Goal: Book appointment/travel/reservation

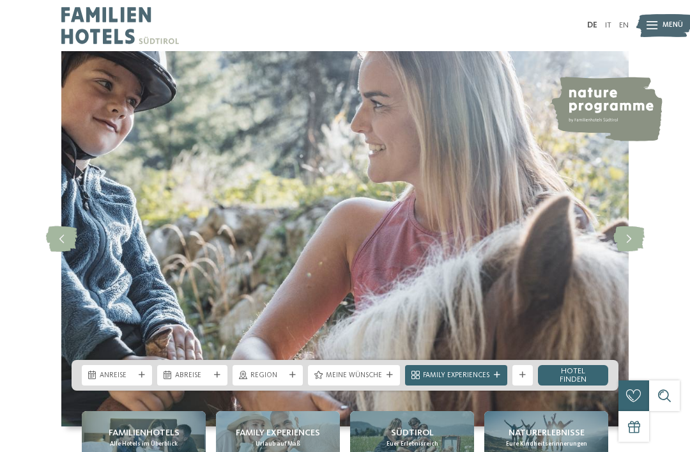
click at [145, 385] on div "Anreise" at bounding box center [117, 375] width 70 height 20
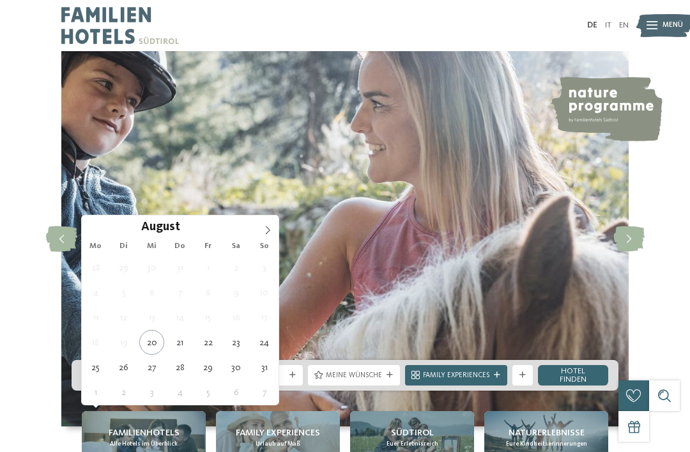
click at [278, 231] on span at bounding box center [268, 226] width 22 height 22
click at [263, 236] on span at bounding box center [268, 226] width 22 height 22
click at [269, 236] on span at bounding box center [268, 226] width 22 height 22
click at [270, 231] on icon at bounding box center [267, 229] width 9 height 9
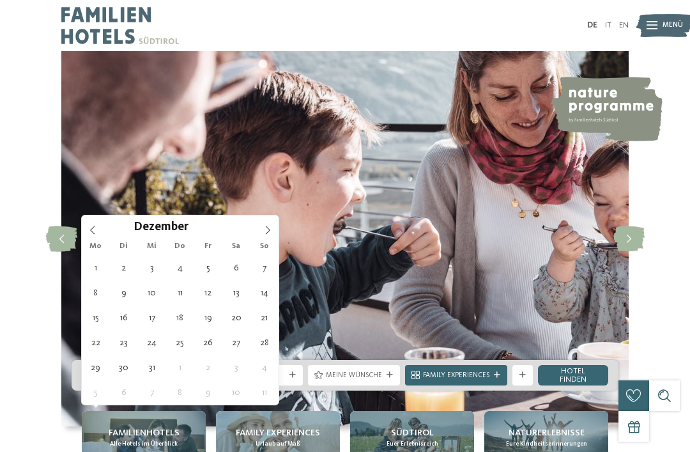
click at [264, 229] on icon at bounding box center [267, 229] width 9 height 9
type input "****"
type div "[DATE]"
type input "****"
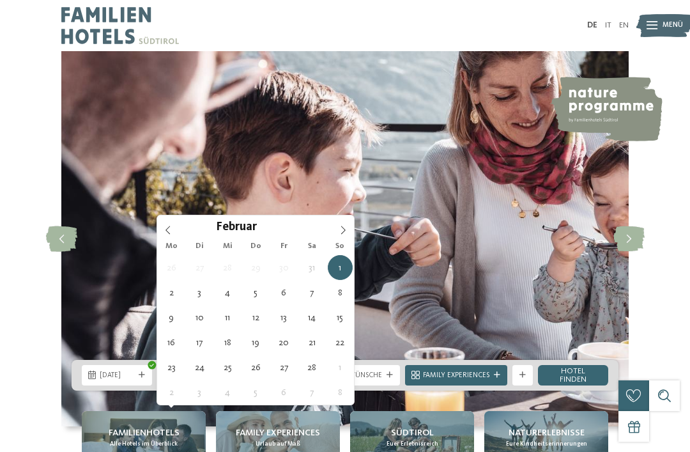
type div "[DATE]"
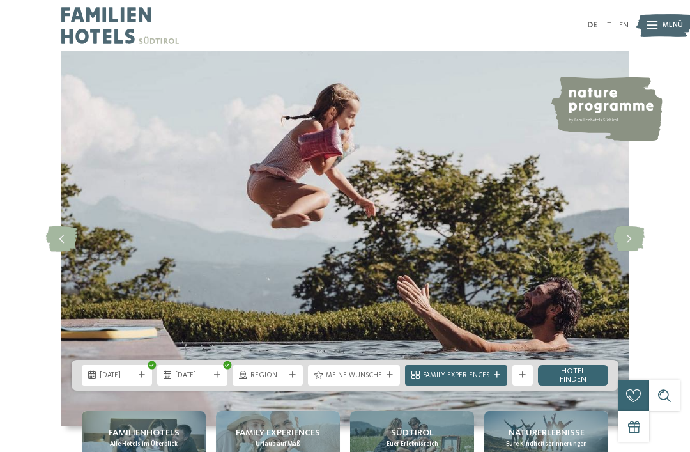
click at [293, 385] on div "Region" at bounding box center [267, 375] width 70 height 20
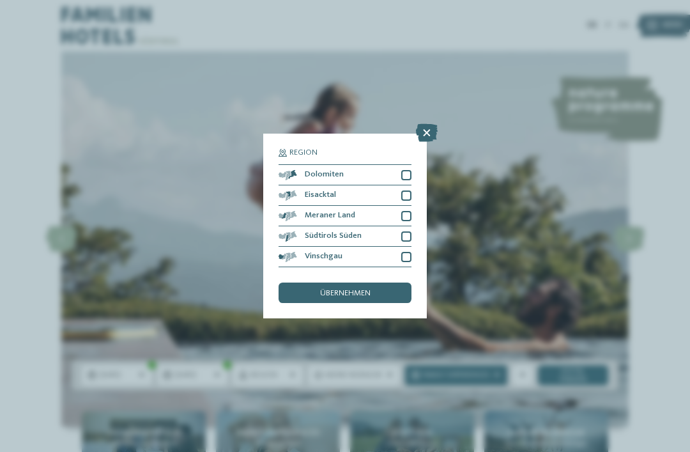
click at [408, 170] on div at bounding box center [406, 175] width 10 height 10
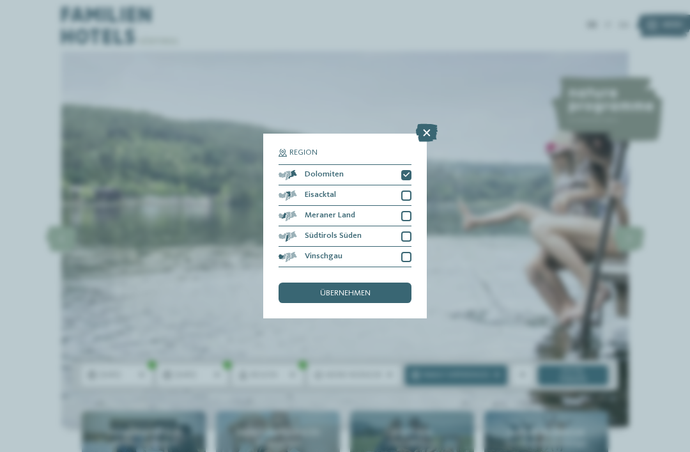
click at [410, 185] on div "Eisacktal" at bounding box center [344, 195] width 133 height 20
click at [346, 289] on span "übernehmen" at bounding box center [345, 293] width 50 height 8
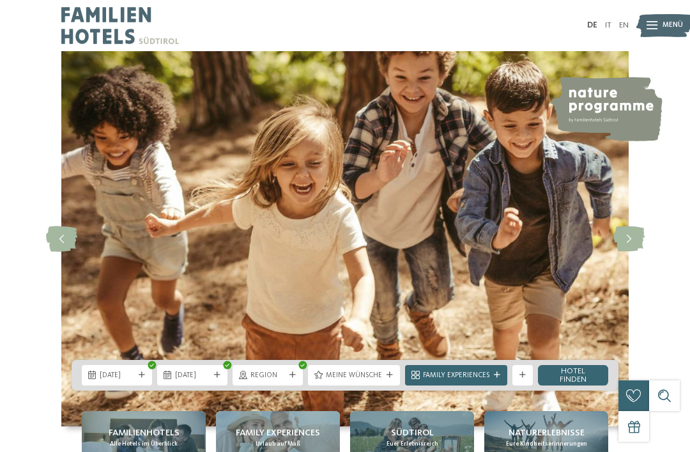
click at [572, 385] on link "Hotel finden" at bounding box center [573, 375] width 70 height 20
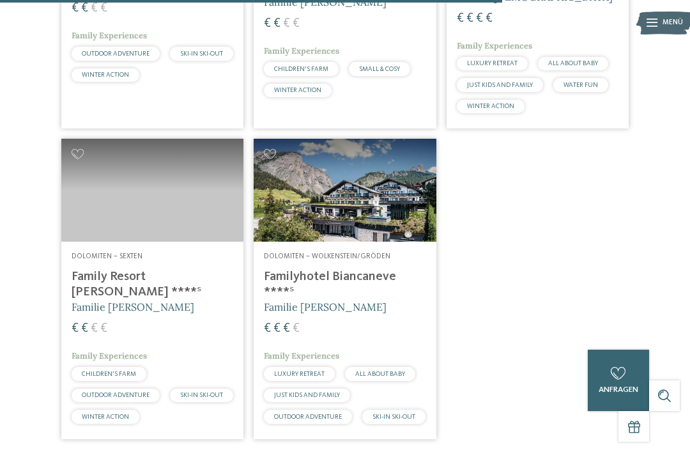
scroll to position [1500, 0]
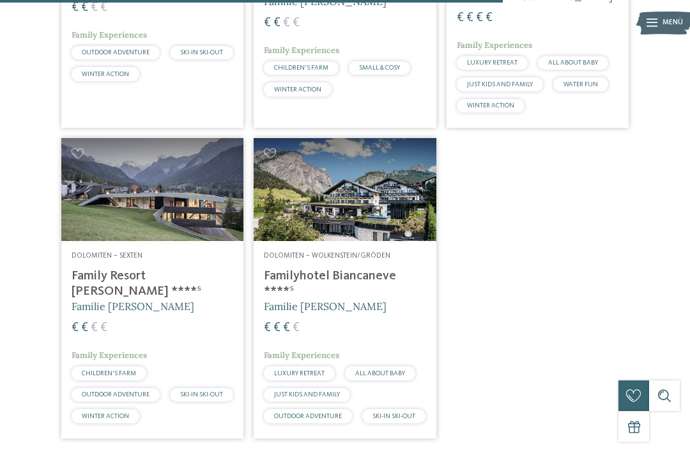
click at [155, 195] on img at bounding box center [152, 189] width 182 height 102
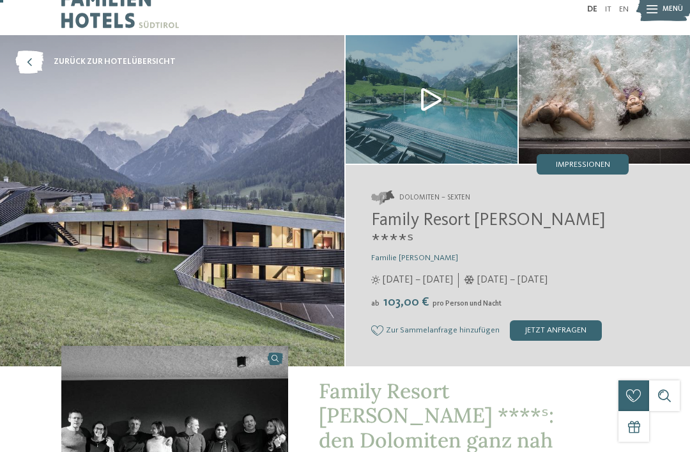
scroll to position [18, 0]
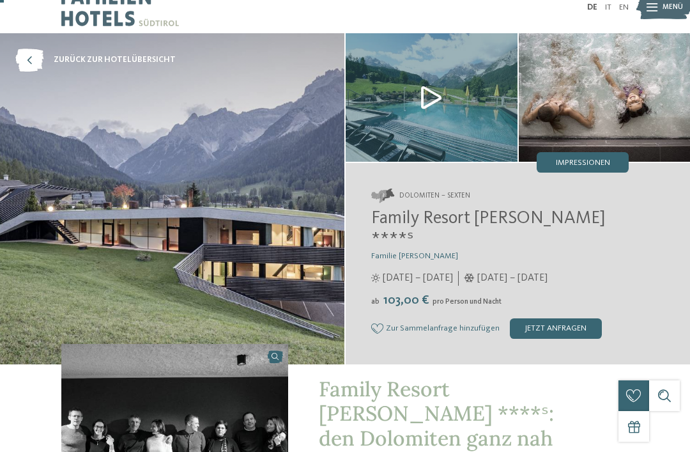
click at [429, 95] on img at bounding box center [432, 97] width 172 height 128
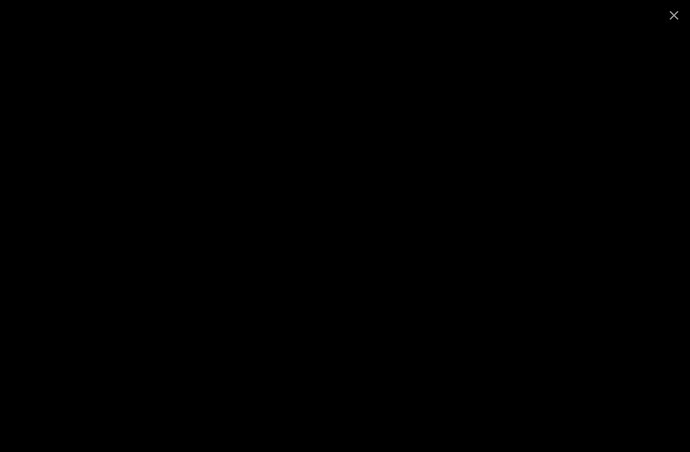
click at [677, 17] on span at bounding box center [674, 15] width 32 height 30
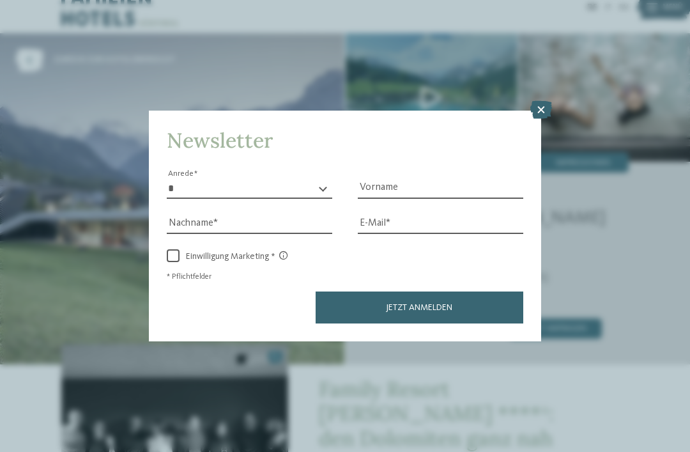
click at [537, 101] on icon at bounding box center [541, 110] width 22 height 18
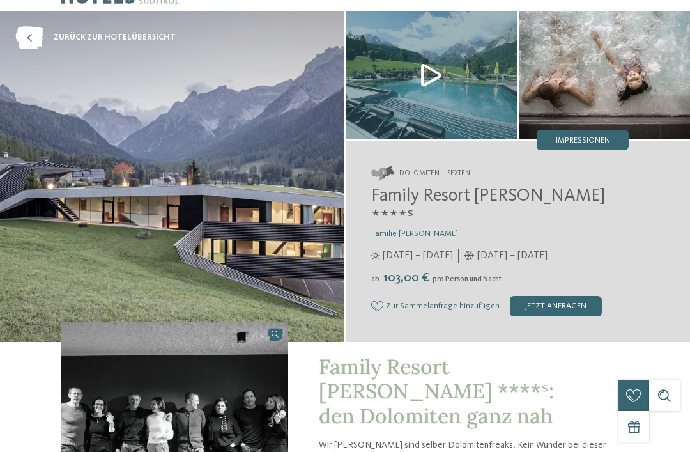
scroll to position [0, 0]
